Goal: Transaction & Acquisition: Obtain resource

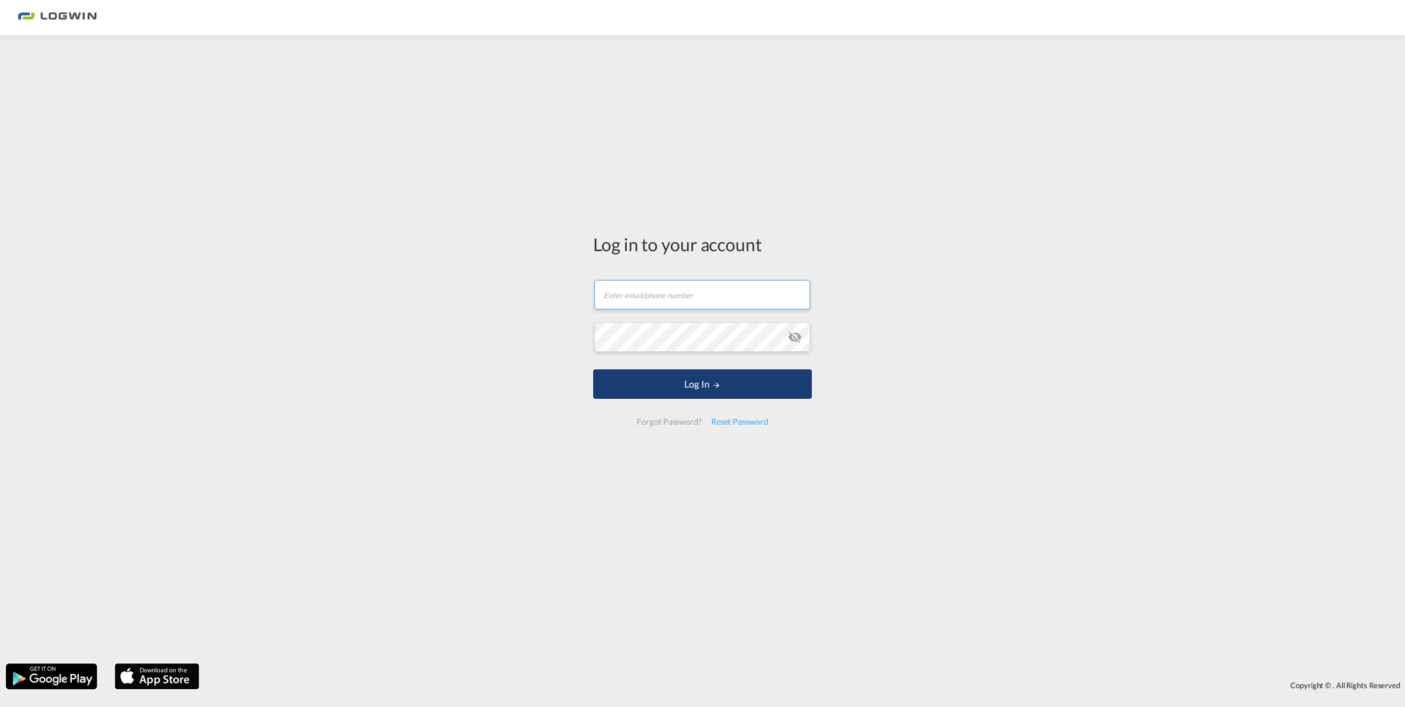
type input "[PERSON_NAME][EMAIL_ADDRESS][PERSON_NAME][DOMAIN_NAME]"
click at [703, 386] on button "Log In" at bounding box center [702, 383] width 219 height 29
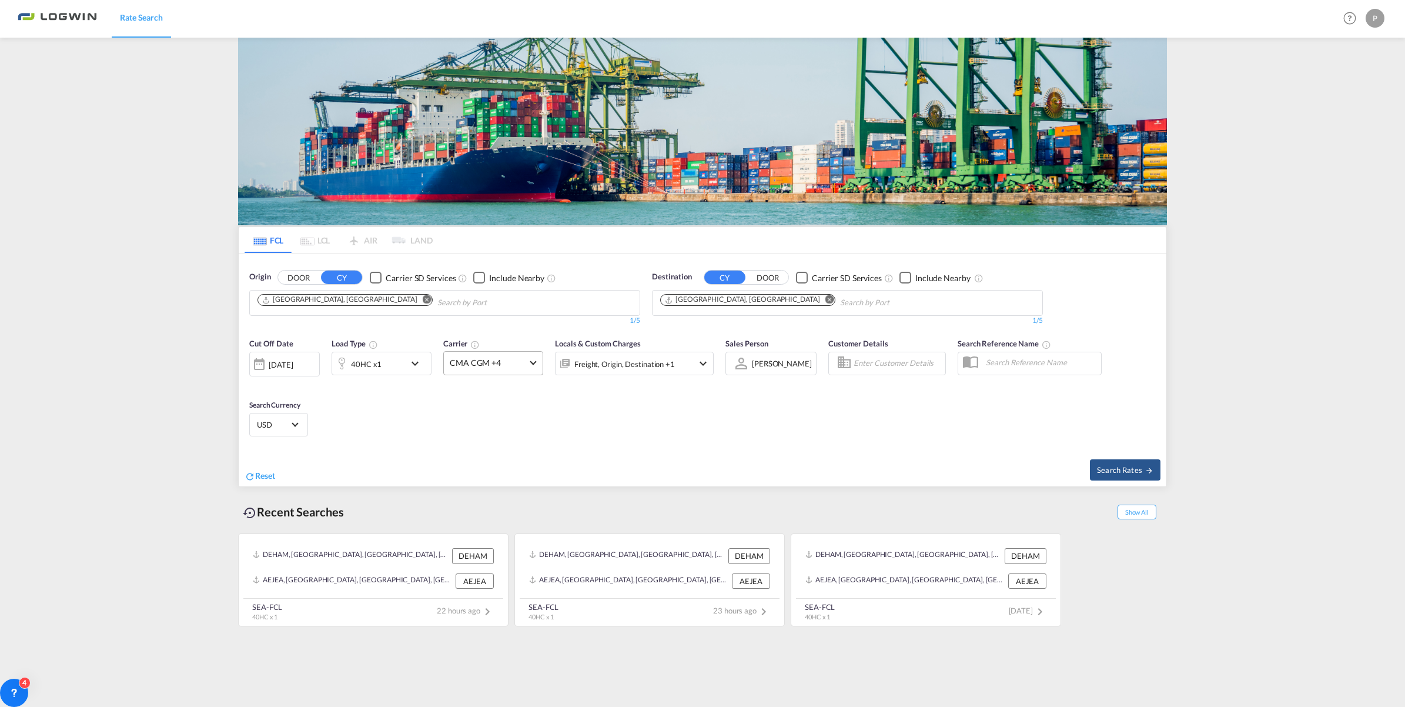
click at [534, 352] on md-select-value "CMA CGM +4" at bounding box center [493, 363] width 99 height 23
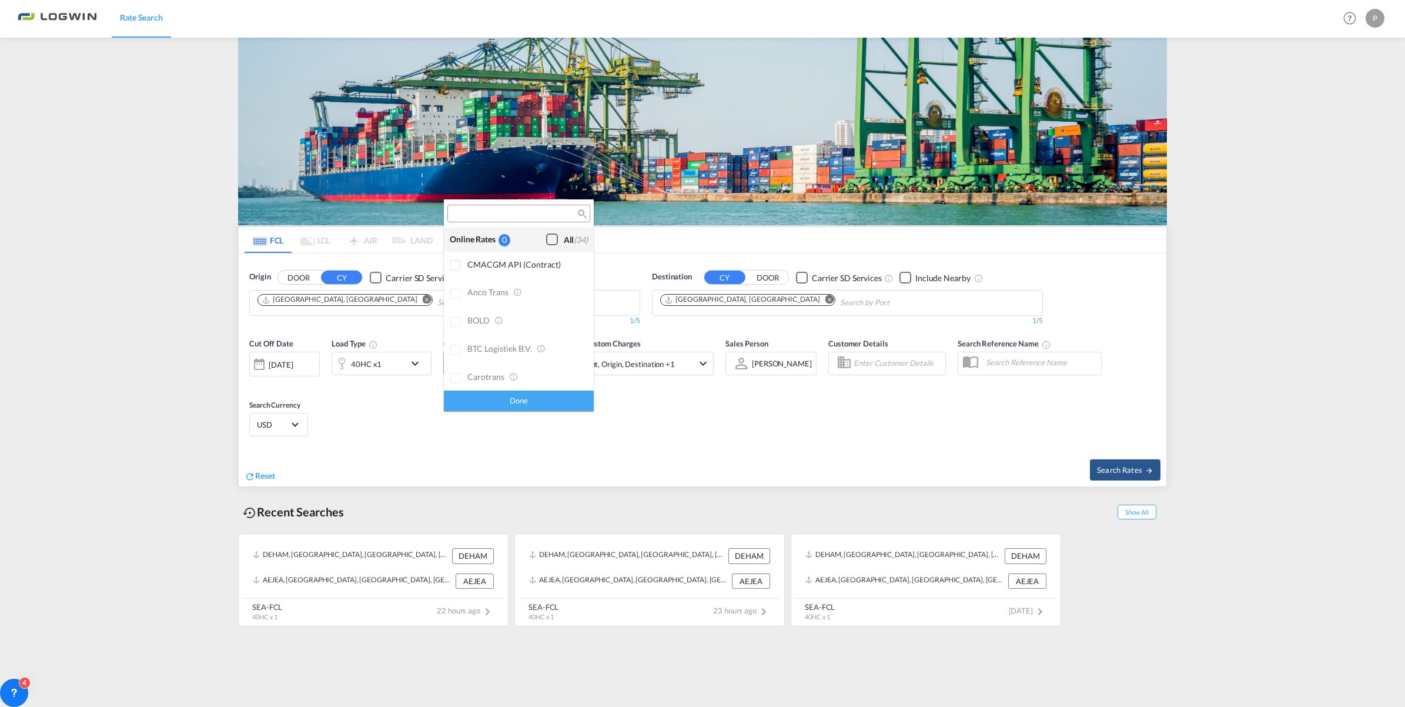
scroll to position [1254, 0]
click at [475, 307] on div "CMA CGM" at bounding box center [525, 304] width 117 height 10
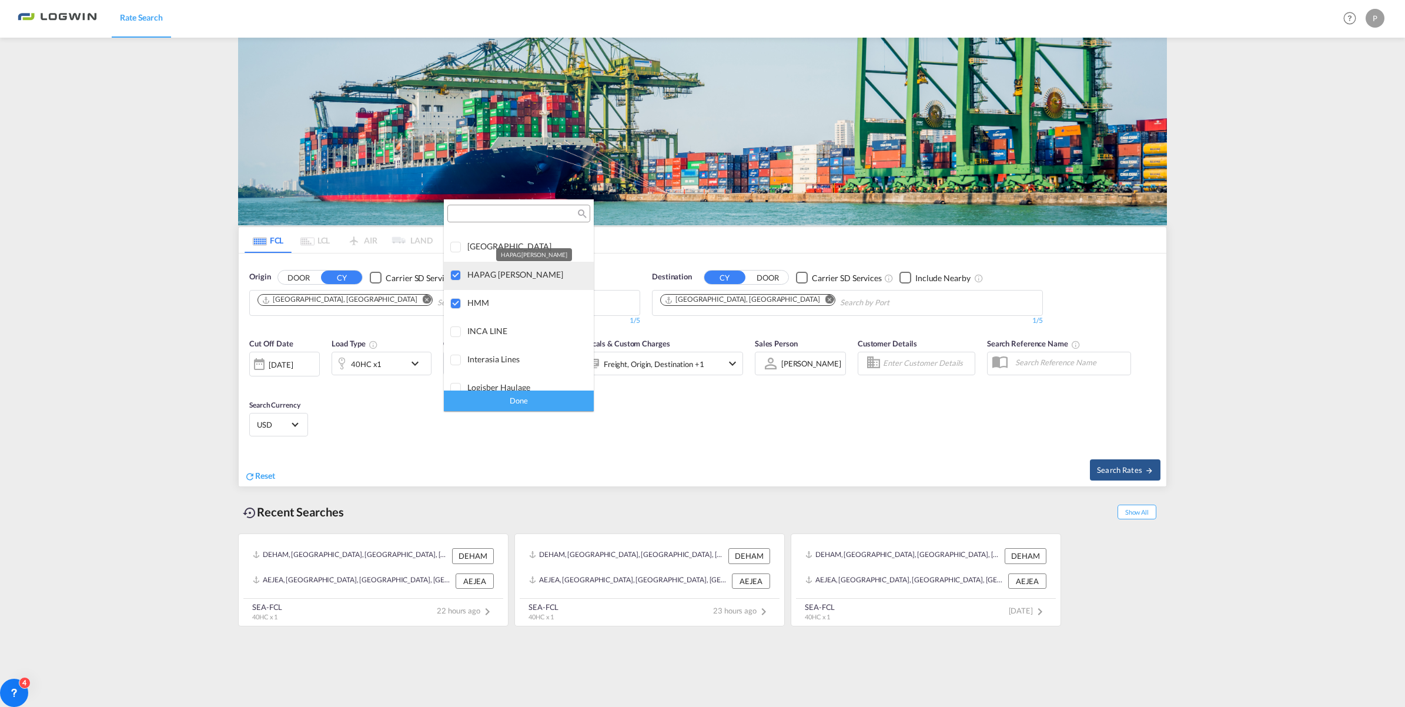
click at [498, 272] on div "HAPAG [PERSON_NAME]" at bounding box center [525, 274] width 117 height 10
click at [480, 300] on div "HMM" at bounding box center [525, 303] width 117 height 10
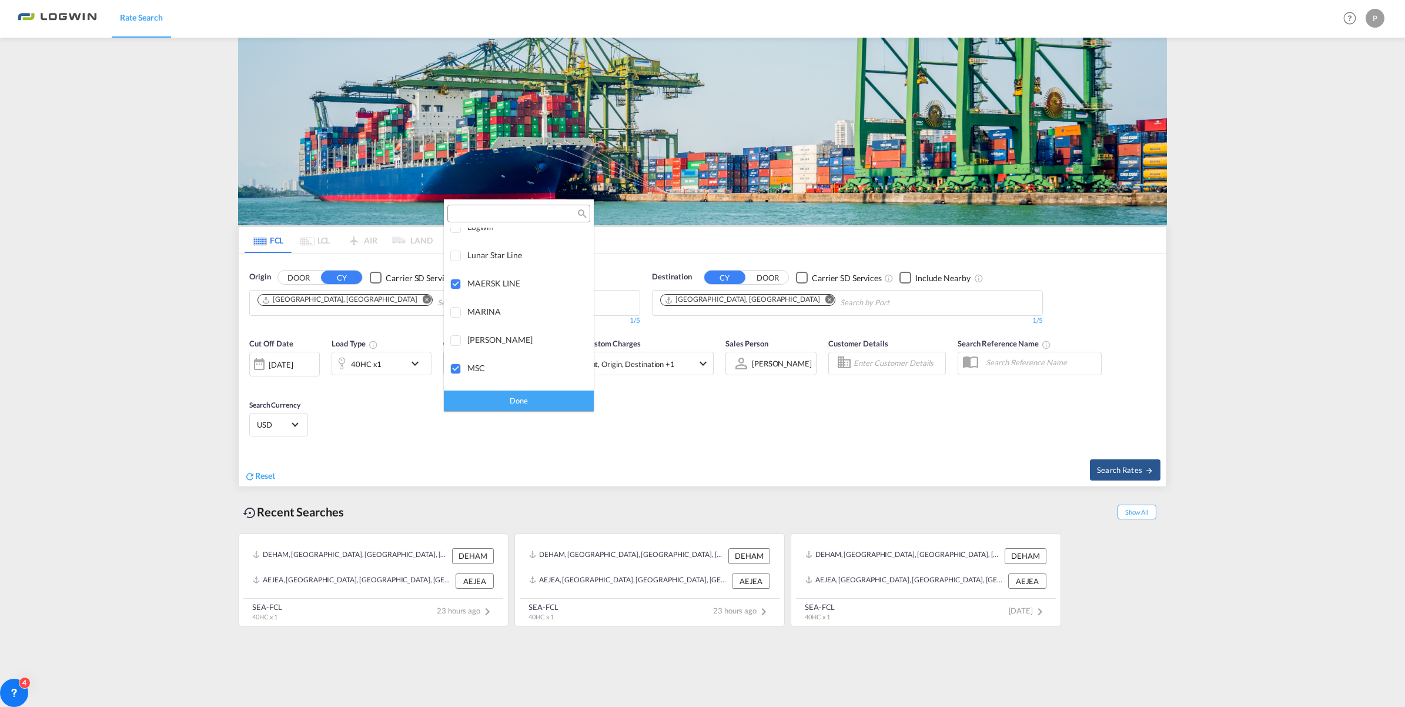
scroll to position [1984, 0]
click at [495, 251] on div "MAERSK LINE" at bounding box center [525, 251] width 117 height 10
click at [507, 405] on div "Done" at bounding box center [519, 400] width 150 height 21
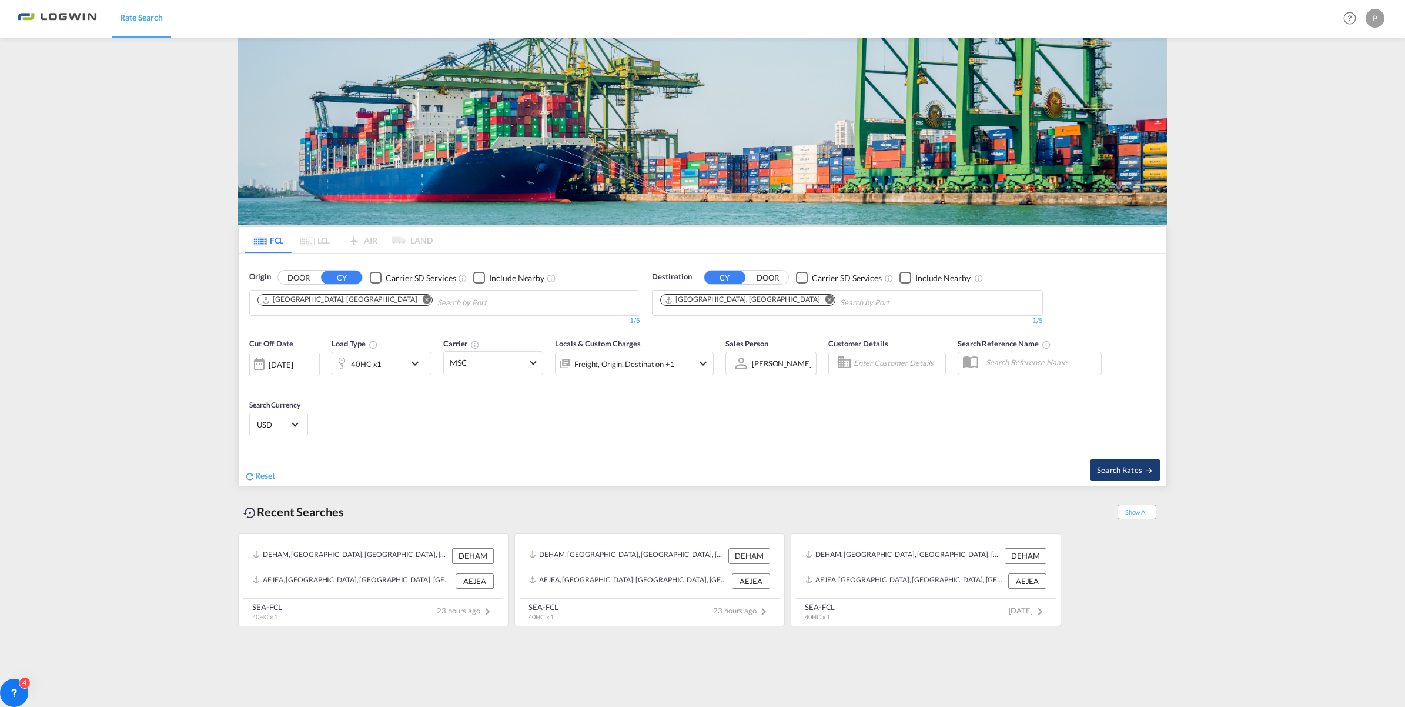
click at [1134, 472] on span "Search Rates" at bounding box center [1125, 469] width 56 height 9
type input "DEHAM to AEJEA / [DATE]"
